Goal: Transaction & Acquisition: Book appointment/travel/reservation

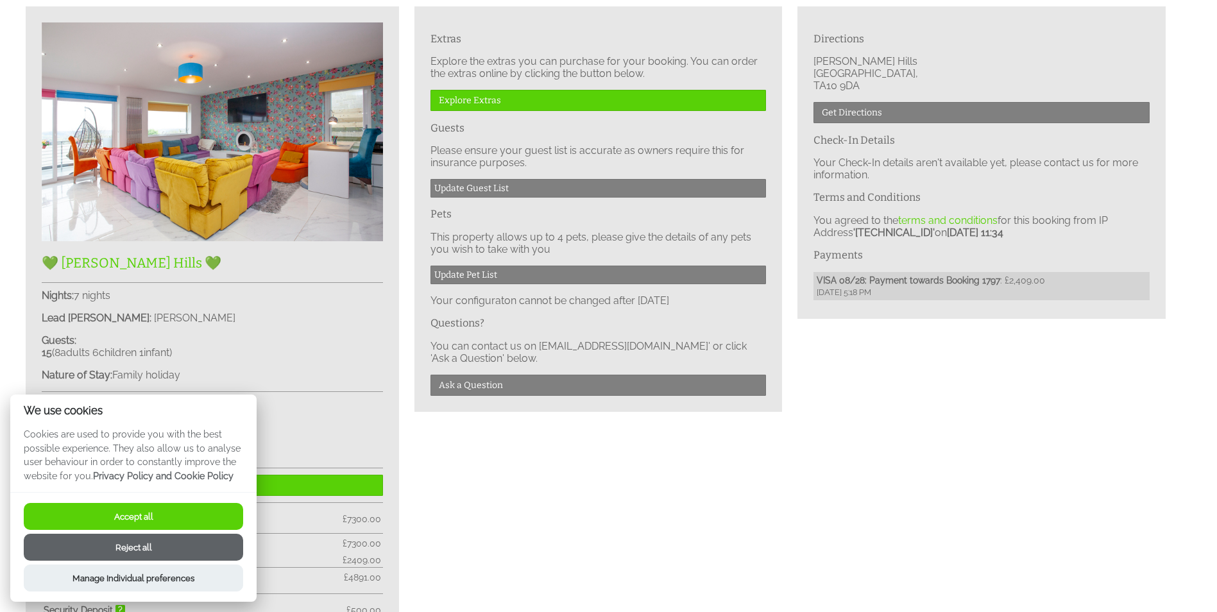
scroll to position [706, 0]
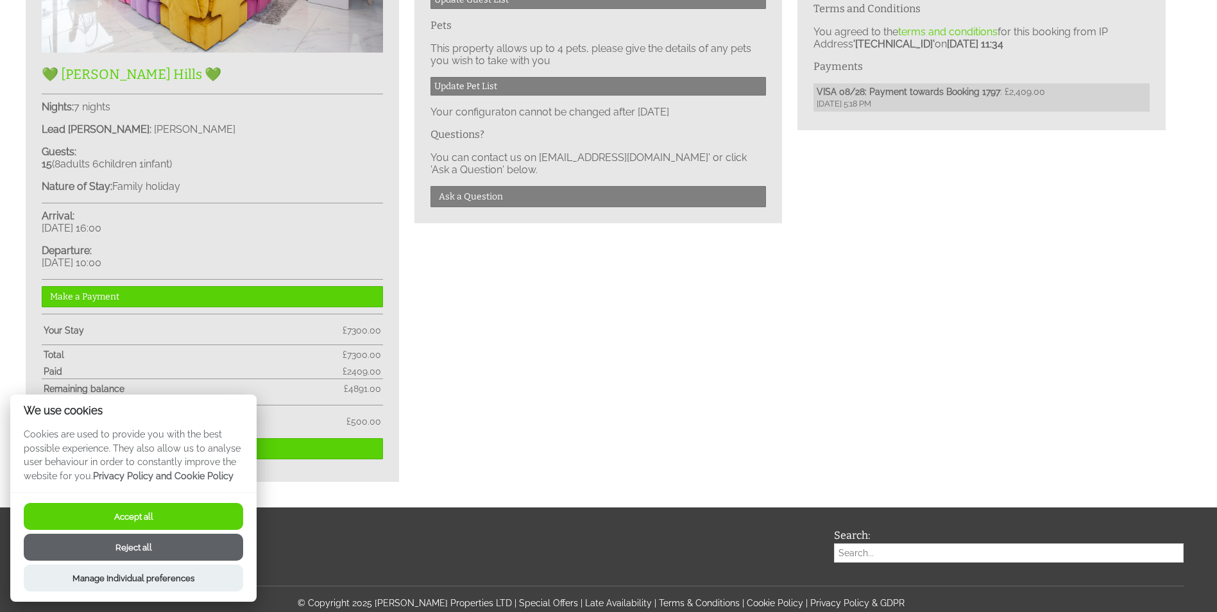
click at [142, 518] on button "Accept all" at bounding box center [133, 516] width 219 height 27
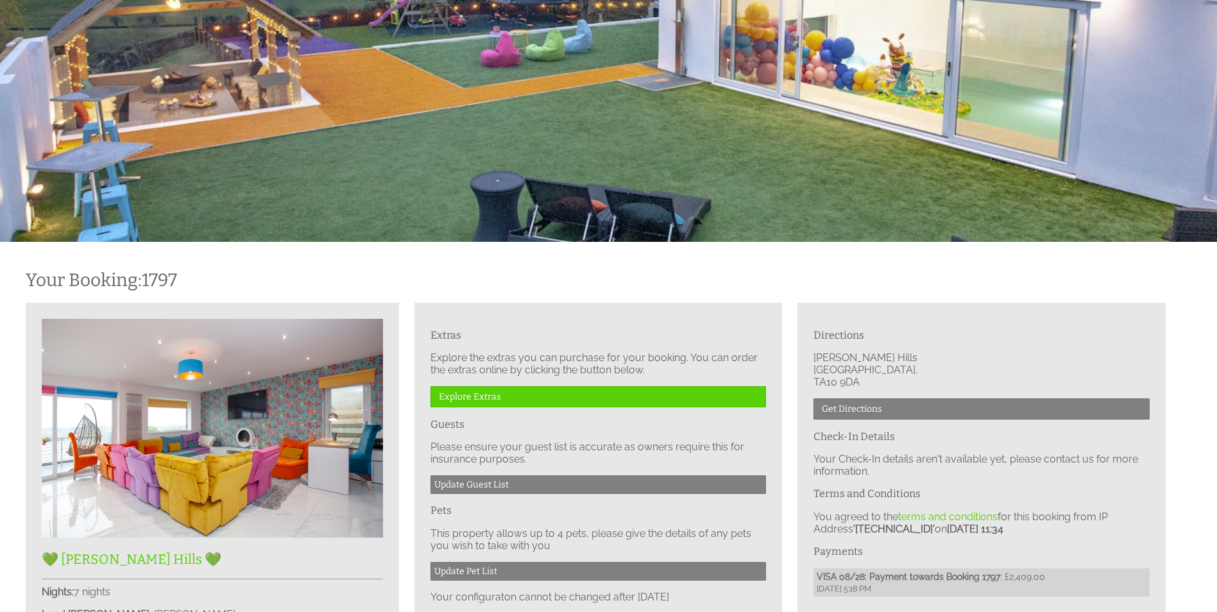
scroll to position [285, 0]
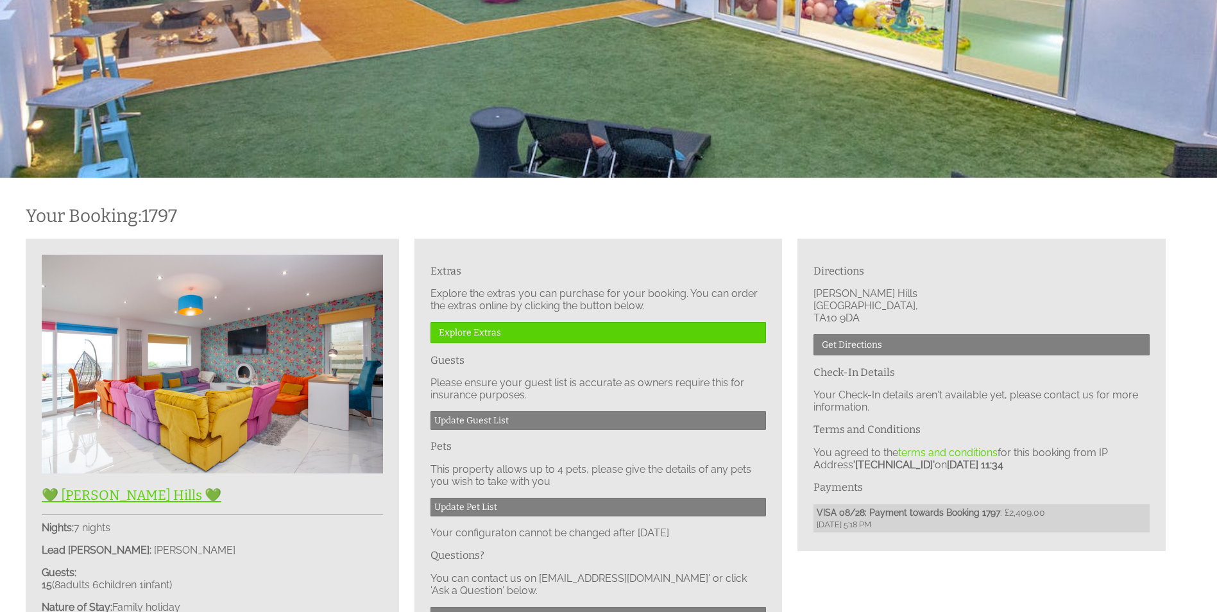
click at [264, 360] on img at bounding box center [212, 364] width 341 height 219
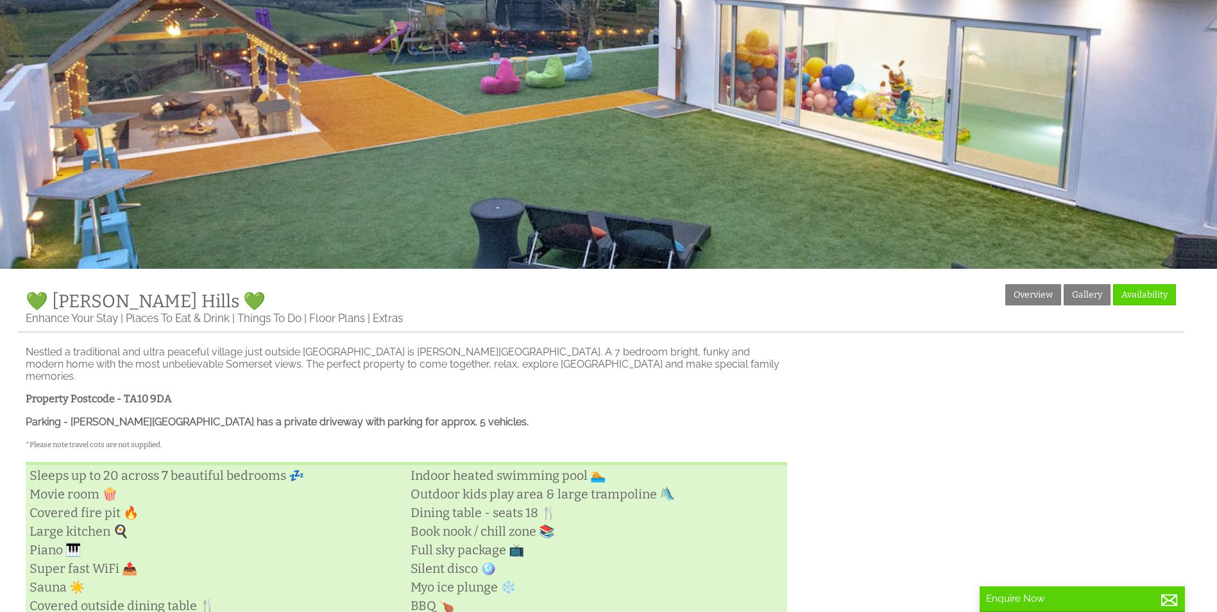
scroll to position [192, 0]
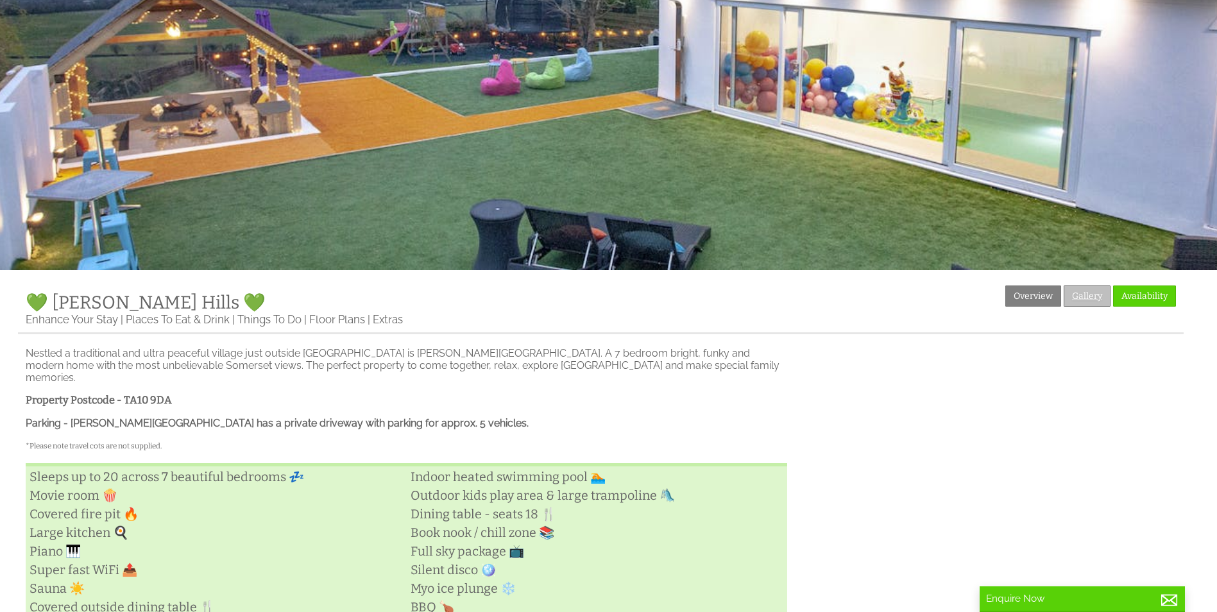
click at [1075, 296] on link "Gallery" at bounding box center [1087, 296] width 47 height 21
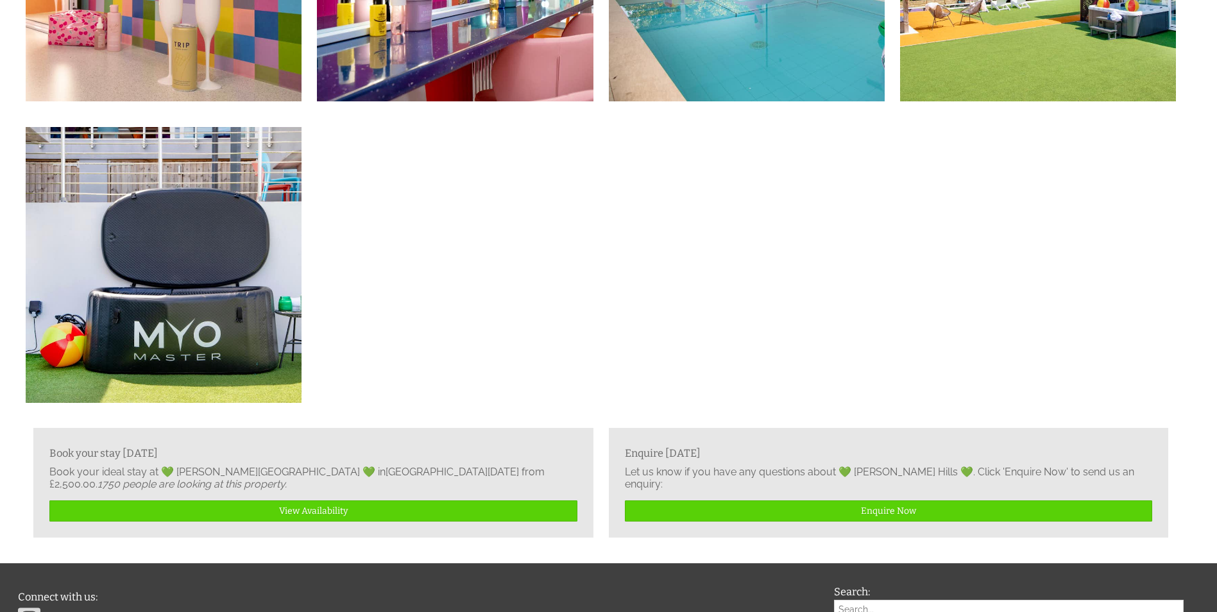
scroll to position [2759, 0]
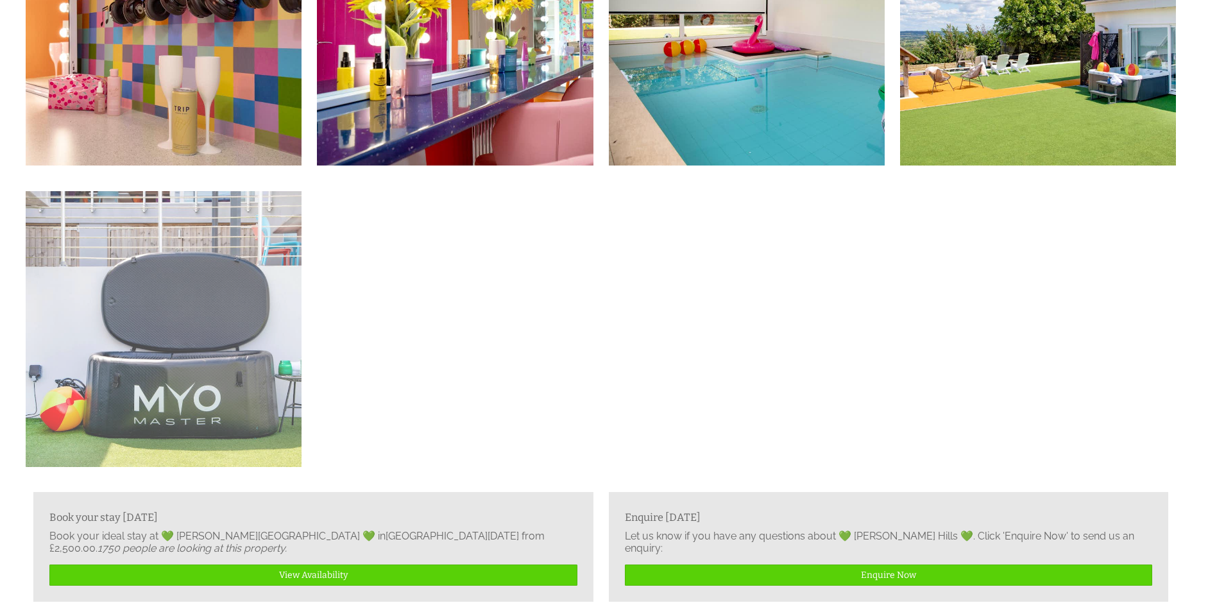
click at [176, 382] on img at bounding box center [164, 329] width 276 height 276
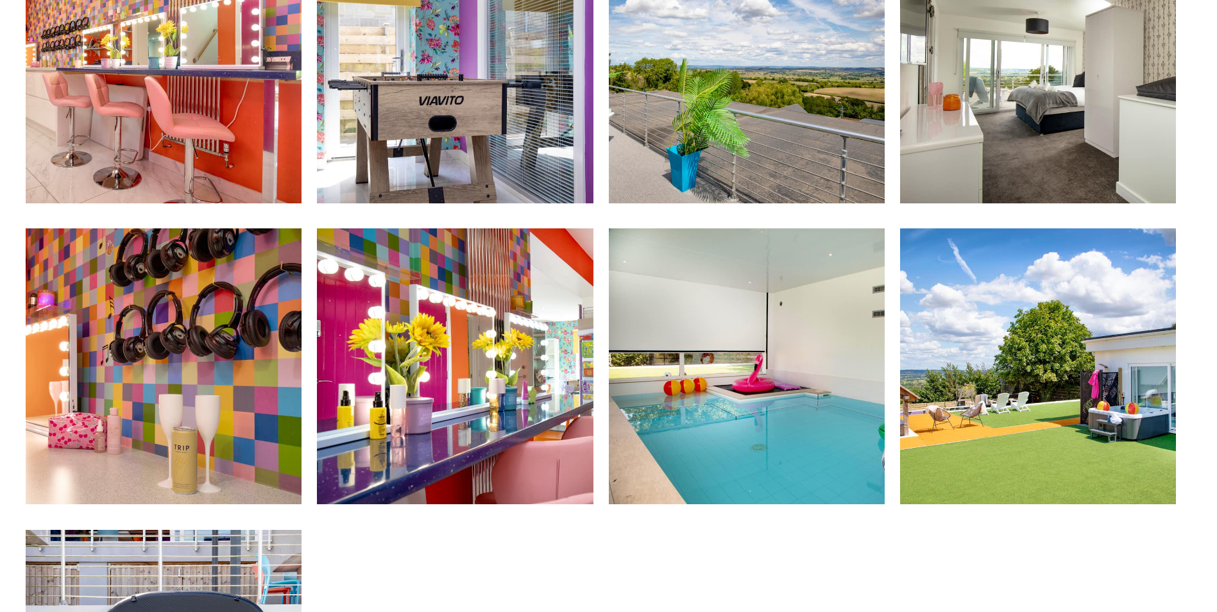
scroll to position [2438, 0]
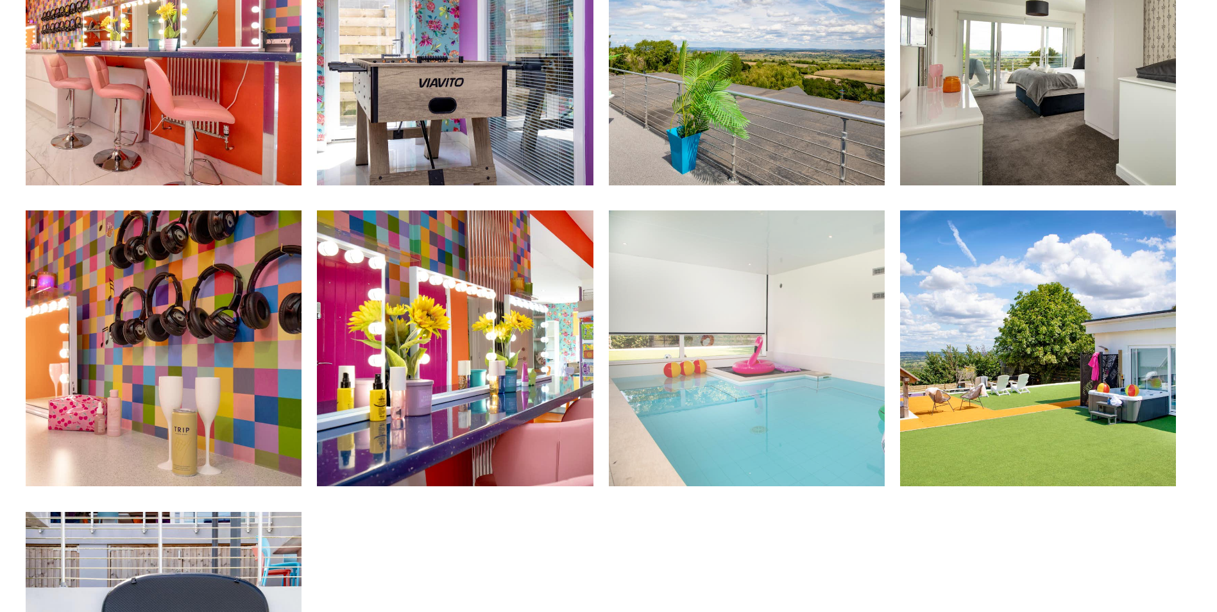
click at [715, 405] on img at bounding box center [747, 348] width 276 height 276
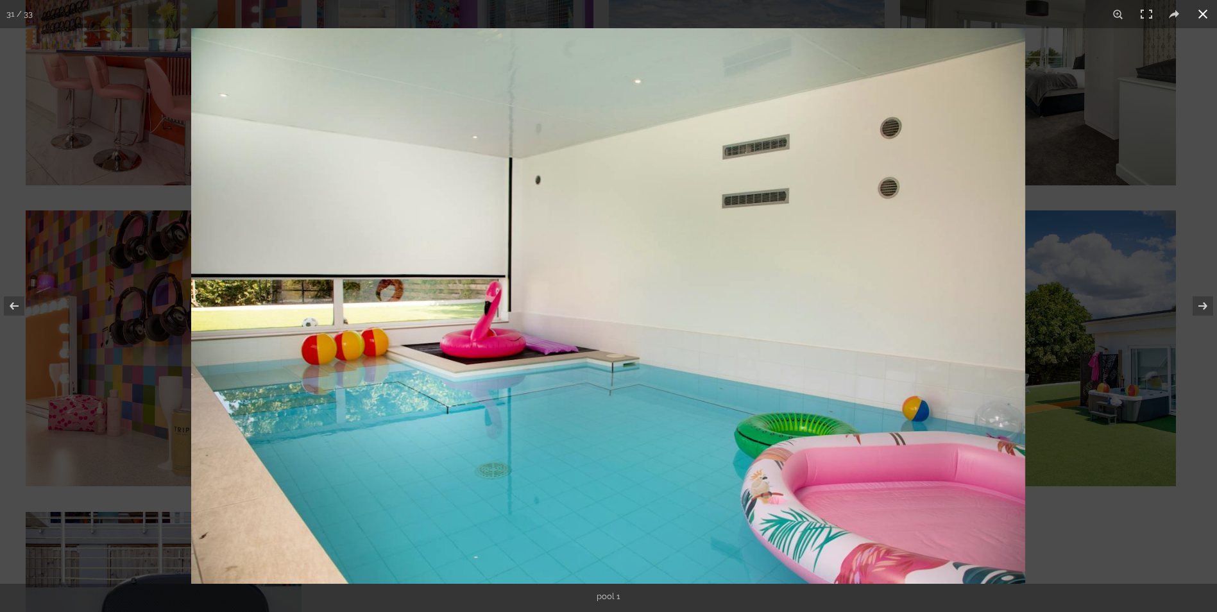
click at [1203, 11] on button at bounding box center [1203, 14] width 28 height 28
